Goal: Task Accomplishment & Management: Complete application form

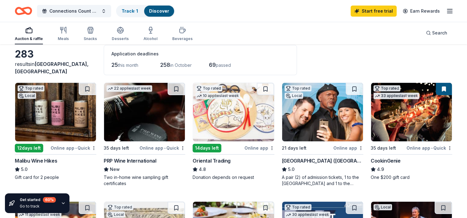
scroll to position [62, 0]
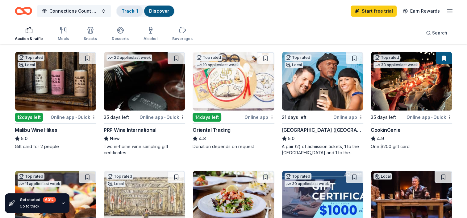
click at [126, 10] on link "Track · 1" at bounding box center [130, 10] width 16 height 5
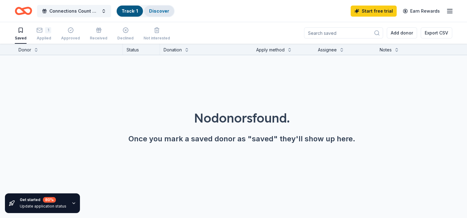
click at [153, 10] on link "Discover" at bounding box center [159, 10] width 20 height 5
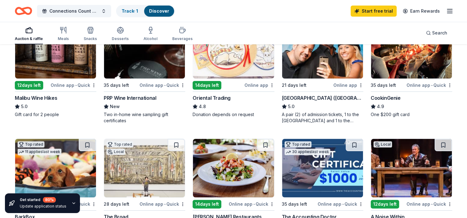
scroll to position [31, 0]
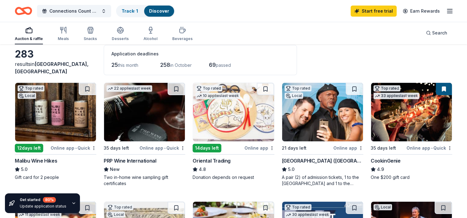
click at [432, 146] on span "•" at bounding box center [431, 148] width 1 height 5
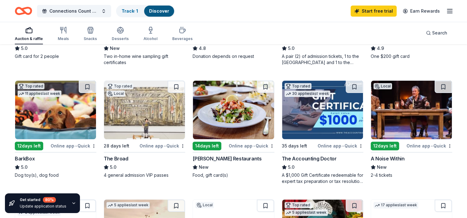
scroll to position [154, 0]
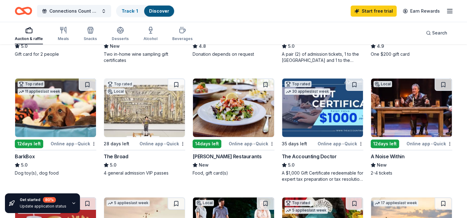
click at [237, 144] on div "Online app • Quick" at bounding box center [252, 144] width 46 height 8
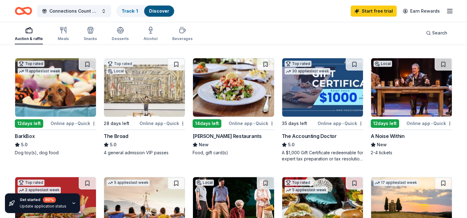
scroll to position [185, 0]
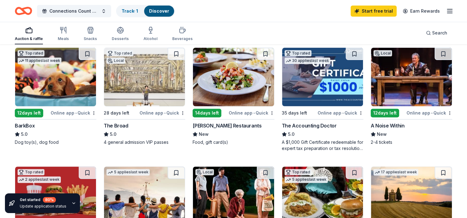
click at [429, 110] on div "Online app • Quick" at bounding box center [429, 113] width 46 height 8
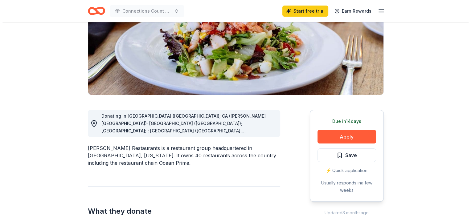
scroll to position [123, 0]
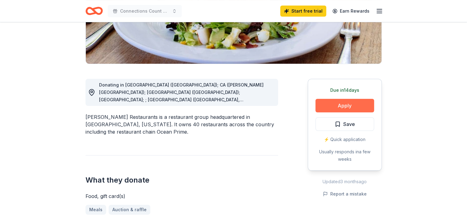
click at [340, 104] on button "Apply" at bounding box center [344, 106] width 59 height 14
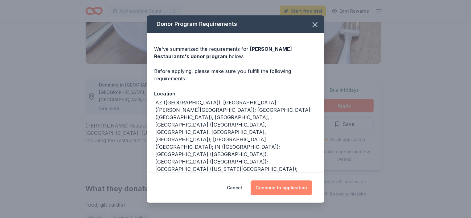
click at [270, 185] on button "Continue to application" at bounding box center [281, 188] width 61 height 15
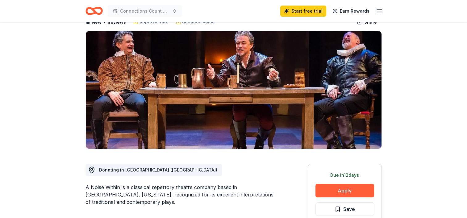
scroll to position [123, 0]
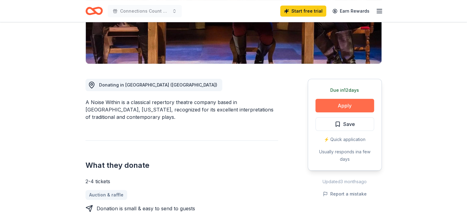
click at [331, 108] on button "Apply" at bounding box center [344, 106] width 59 height 14
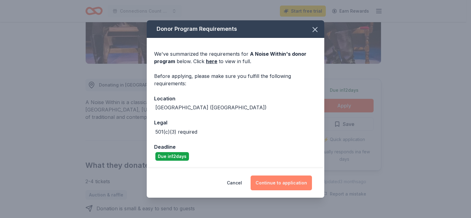
click at [286, 184] on button "Continue to application" at bounding box center [281, 183] width 61 height 15
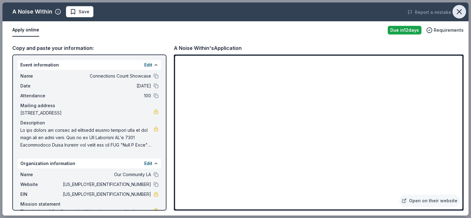
click at [458, 9] on icon "button" at bounding box center [459, 11] width 9 height 9
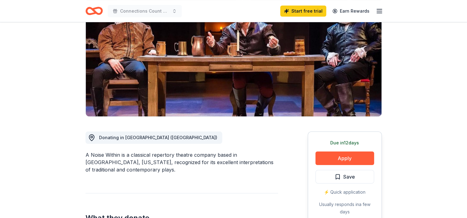
scroll to position [0, 0]
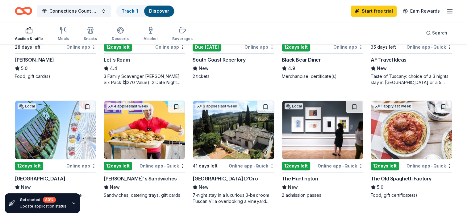
scroll to position [432, 0]
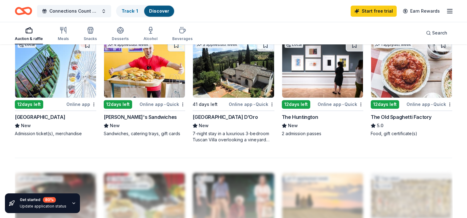
click at [84, 104] on div "Online app" at bounding box center [81, 105] width 30 height 8
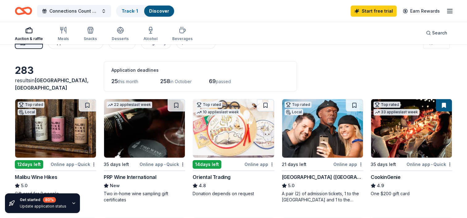
scroll to position [0, 0]
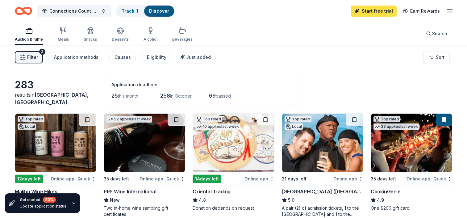
click at [378, 12] on link "Start free trial" at bounding box center [373, 11] width 46 height 11
click at [365, 10] on link "Start free trial" at bounding box center [373, 11] width 46 height 11
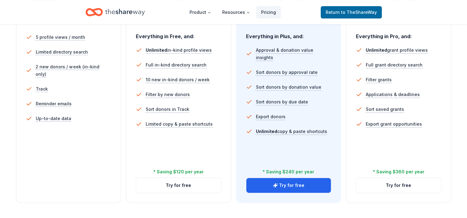
scroll to position [185, 0]
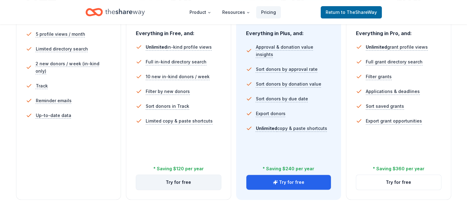
click at [199, 184] on button "Try for free" at bounding box center [178, 182] width 85 height 15
